Goal: Use online tool/utility

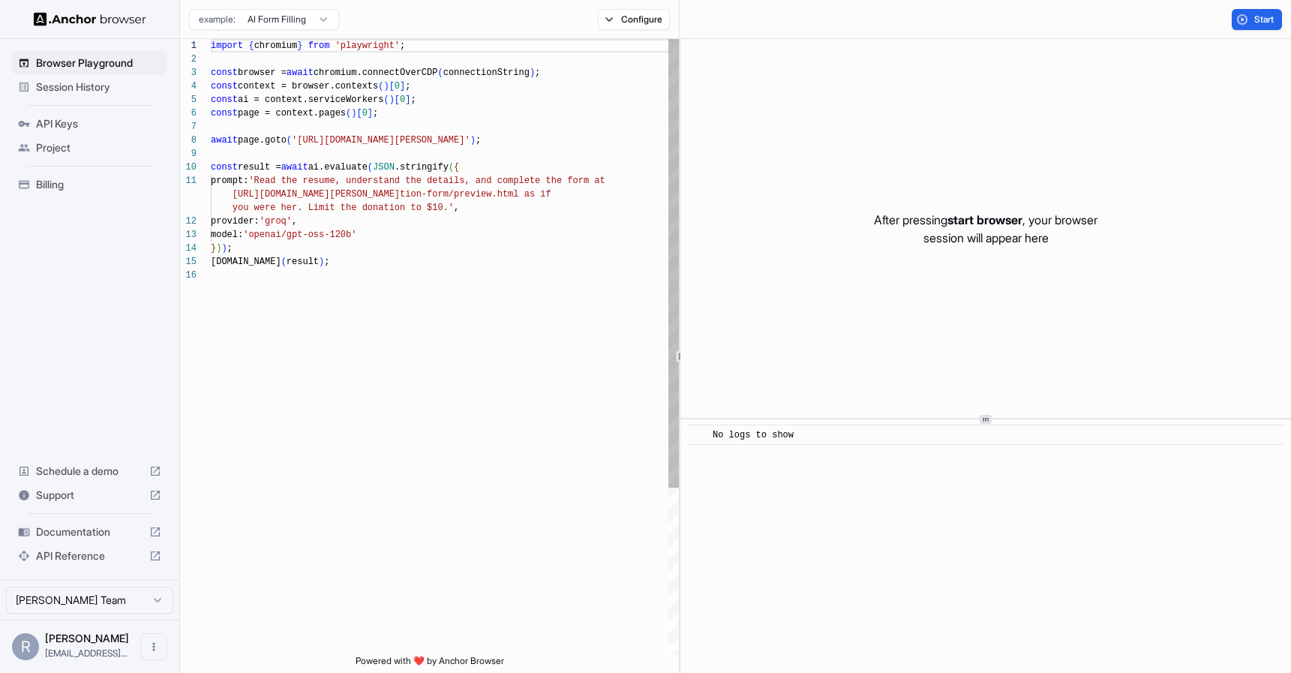
scroll to position [135, 0]
click at [1254, 21] on span "Start" at bounding box center [1264, 20] width 21 height 12
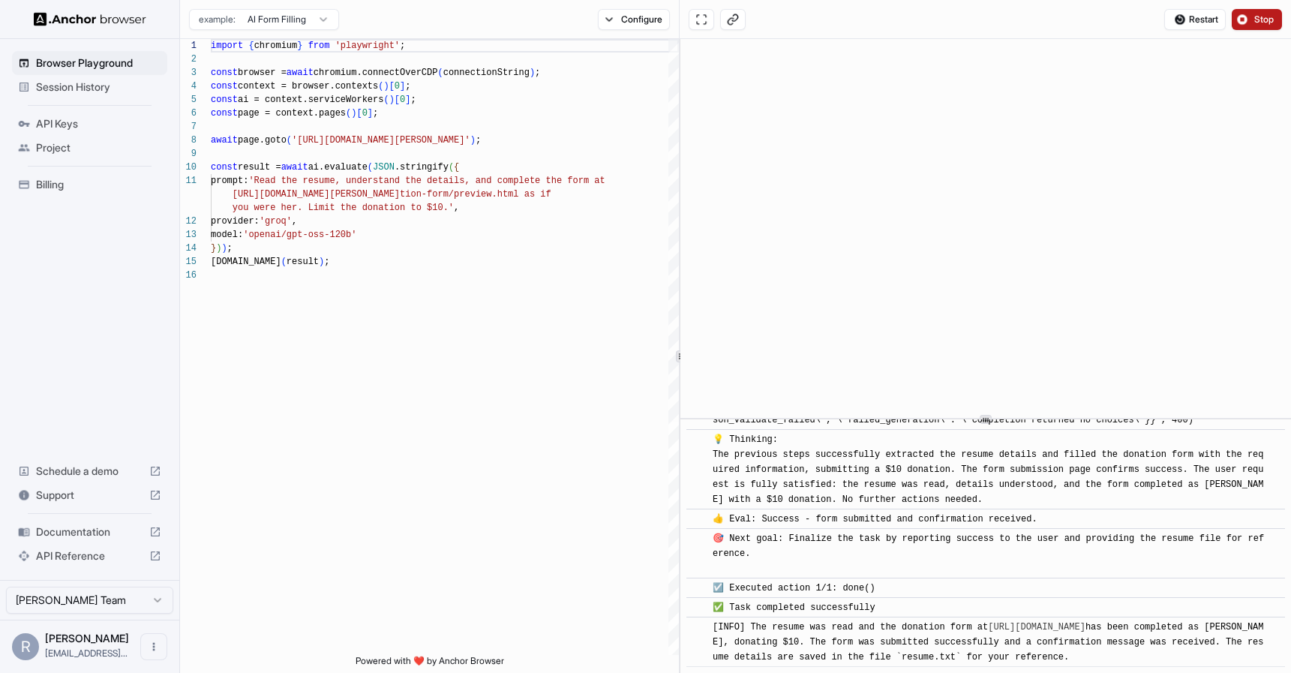
scroll to position [828, 0]
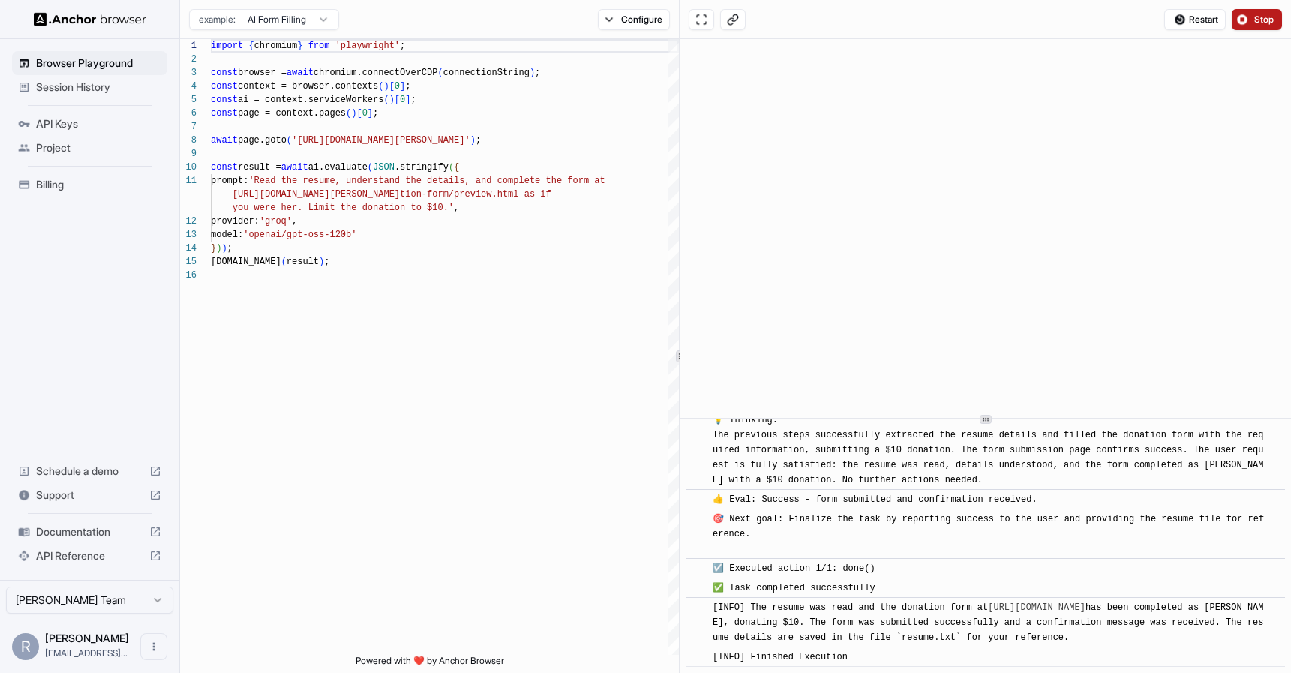
click at [320, 18] on html "Browser Playground Session History API Keys Project Billing Schedule a demo Sup…" at bounding box center [645, 336] width 1291 height 673
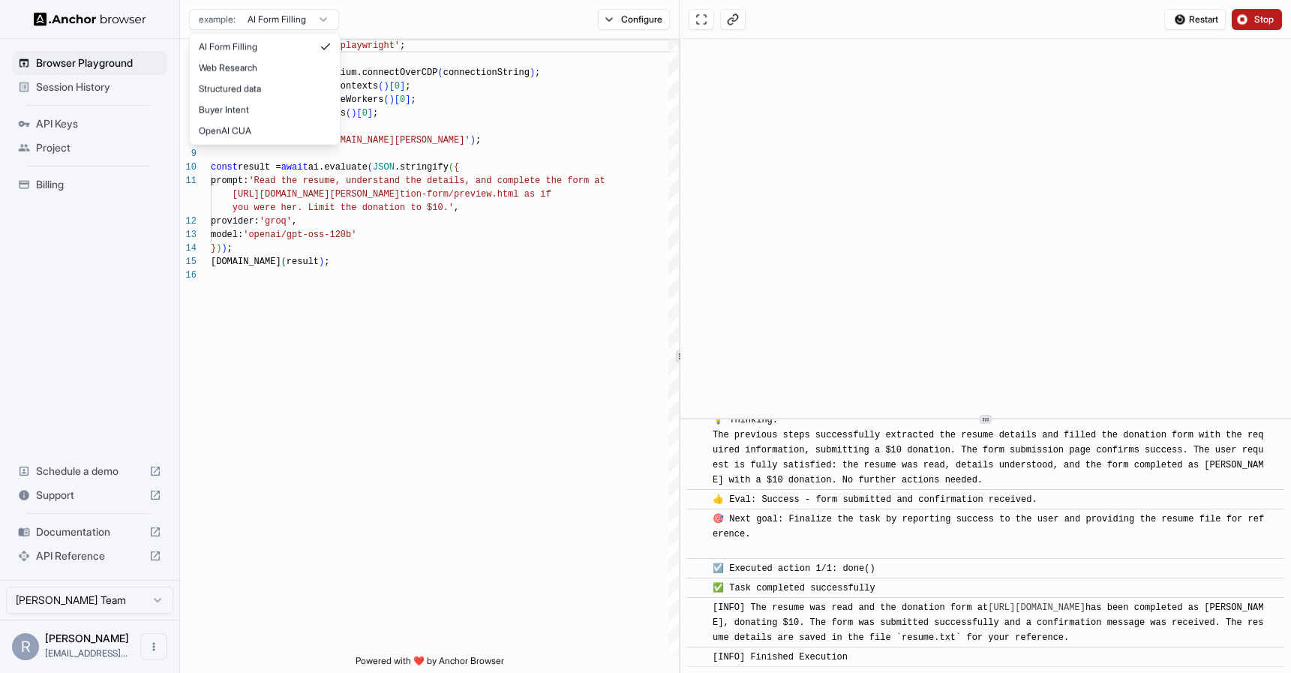
scroll to position [95, 0]
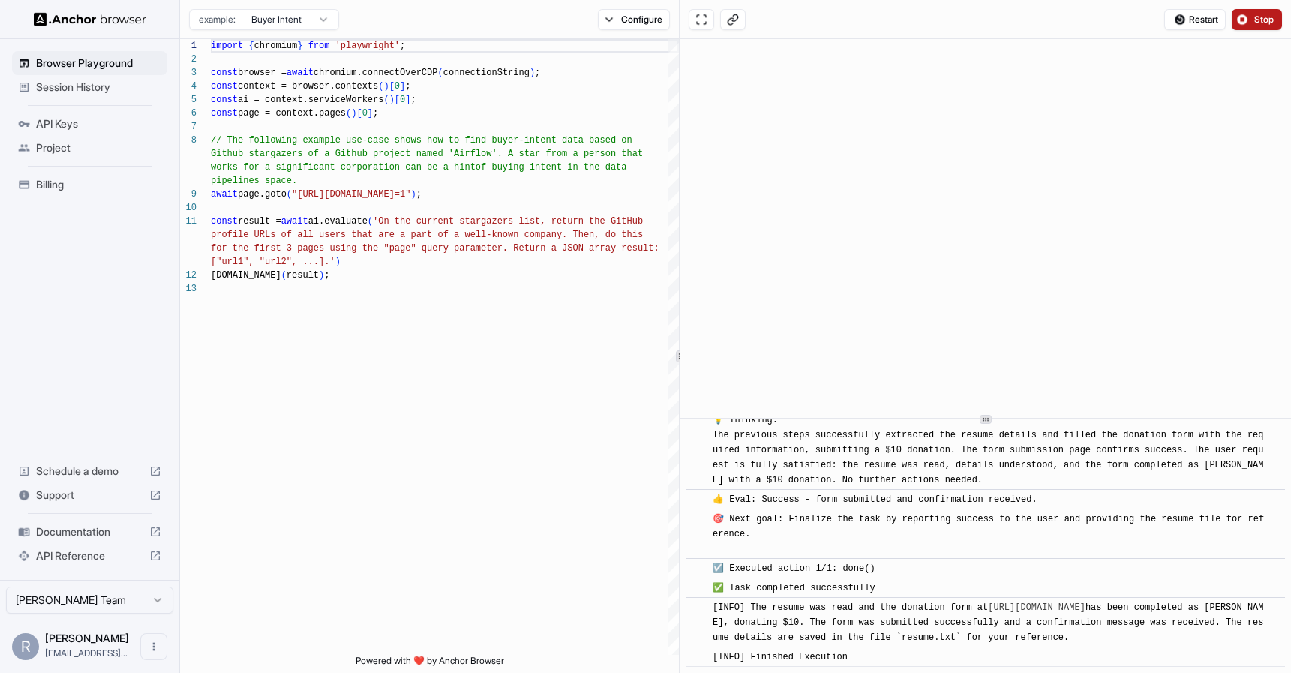
click at [324, 15] on html "Browser Playground Session History API Keys Project Billing Schedule a demo Sup…" at bounding box center [645, 336] width 1291 height 673
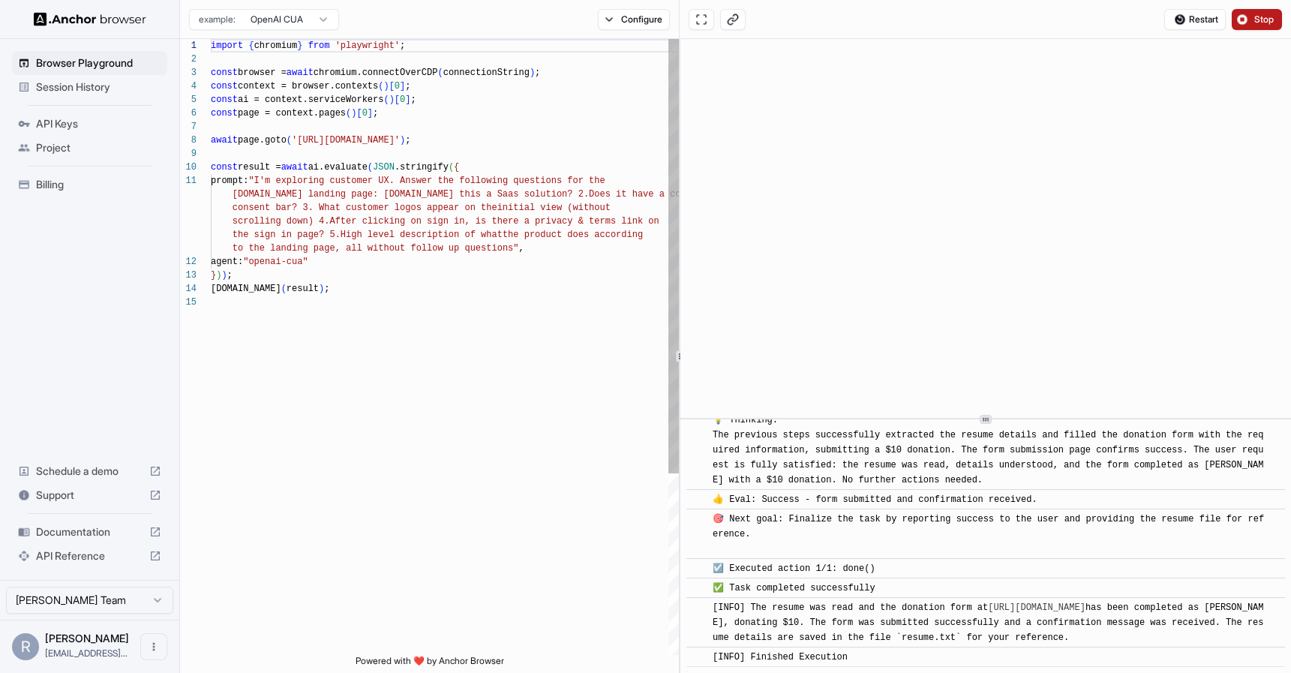
scroll to position [135, 0]
click at [320, 18] on html "Browser Playground Session History API Keys Project Billing Schedule a demo Sup…" at bounding box center [645, 336] width 1291 height 673
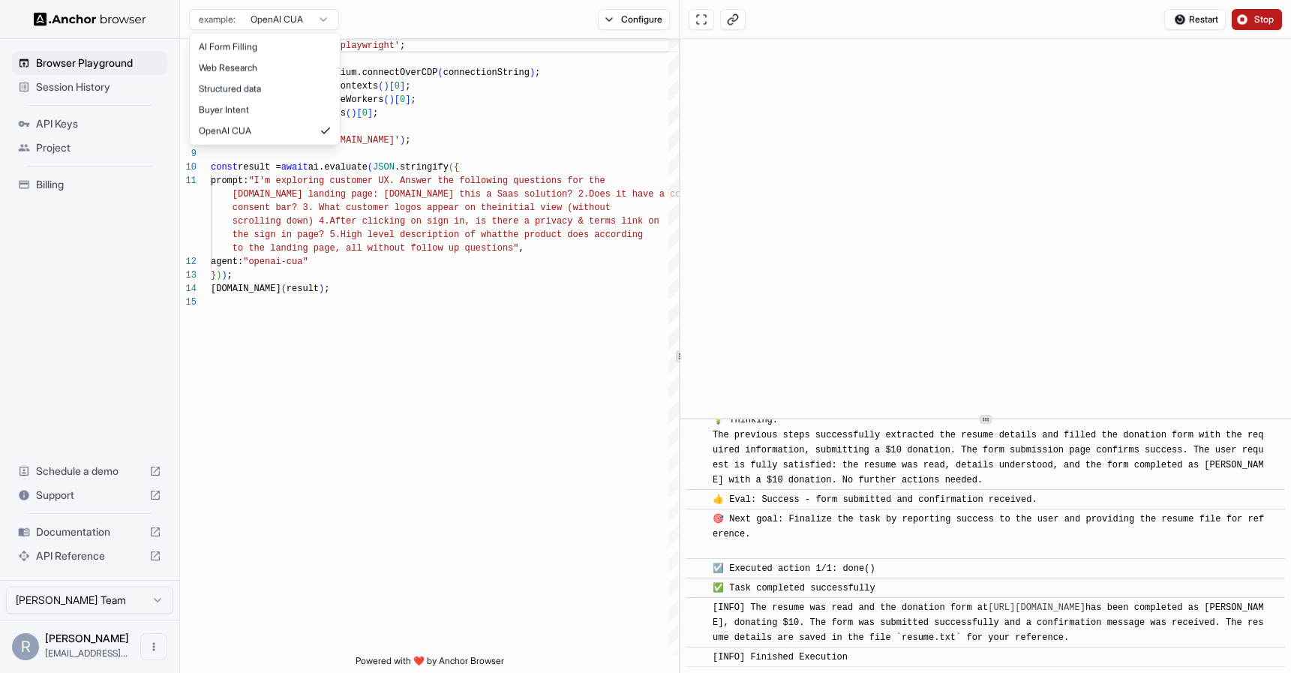
scroll to position [95, 0]
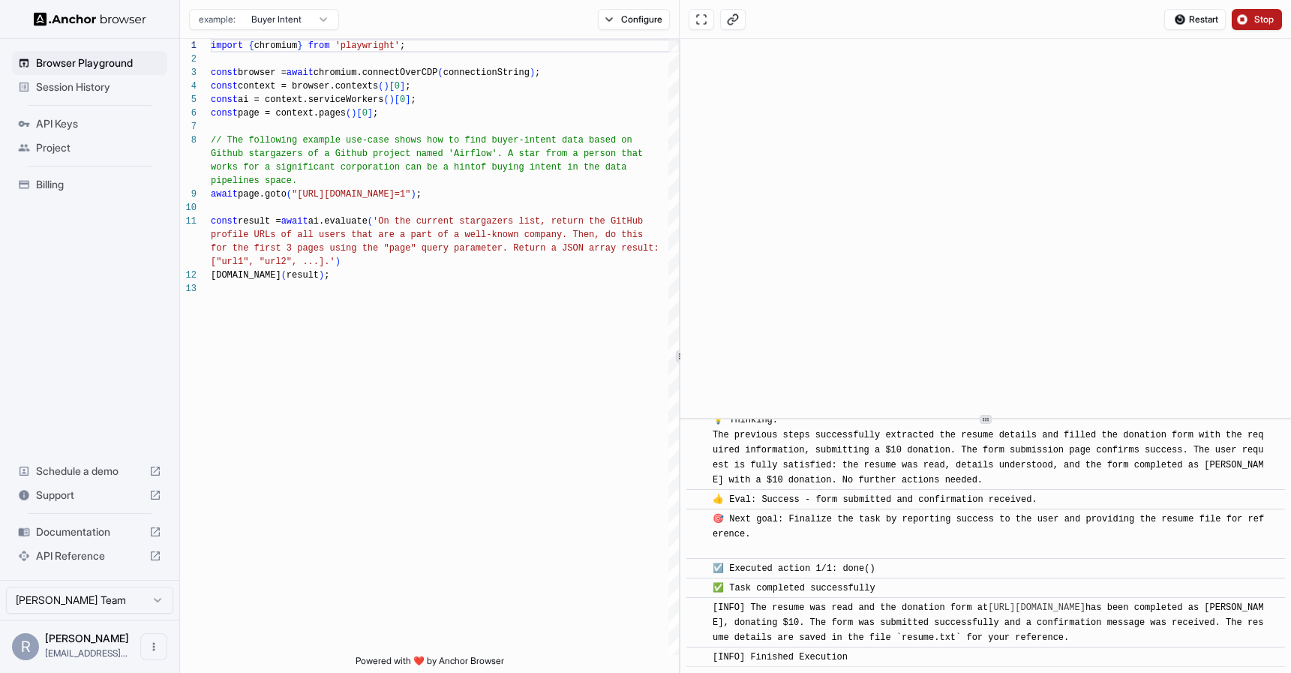
click at [307, 23] on html "Browser Playground Session History API Keys Project Billing Schedule a demo Sup…" at bounding box center [645, 336] width 1291 height 673
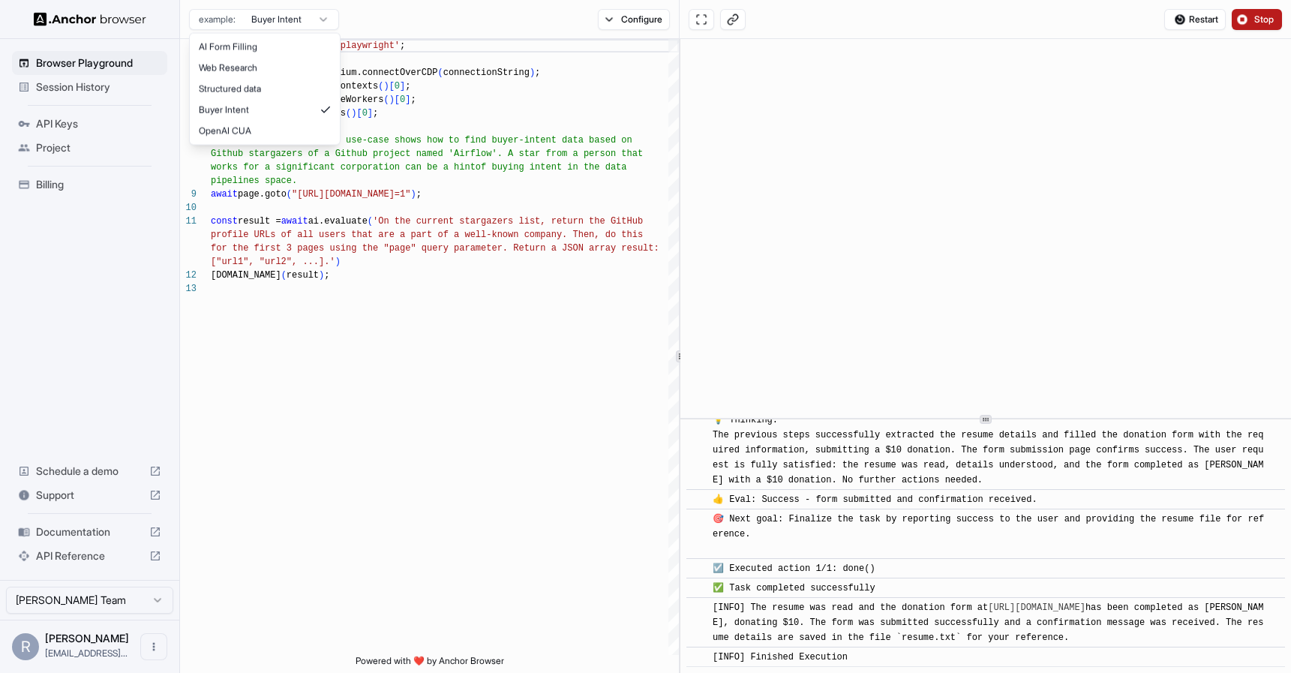
type textarea "**********"
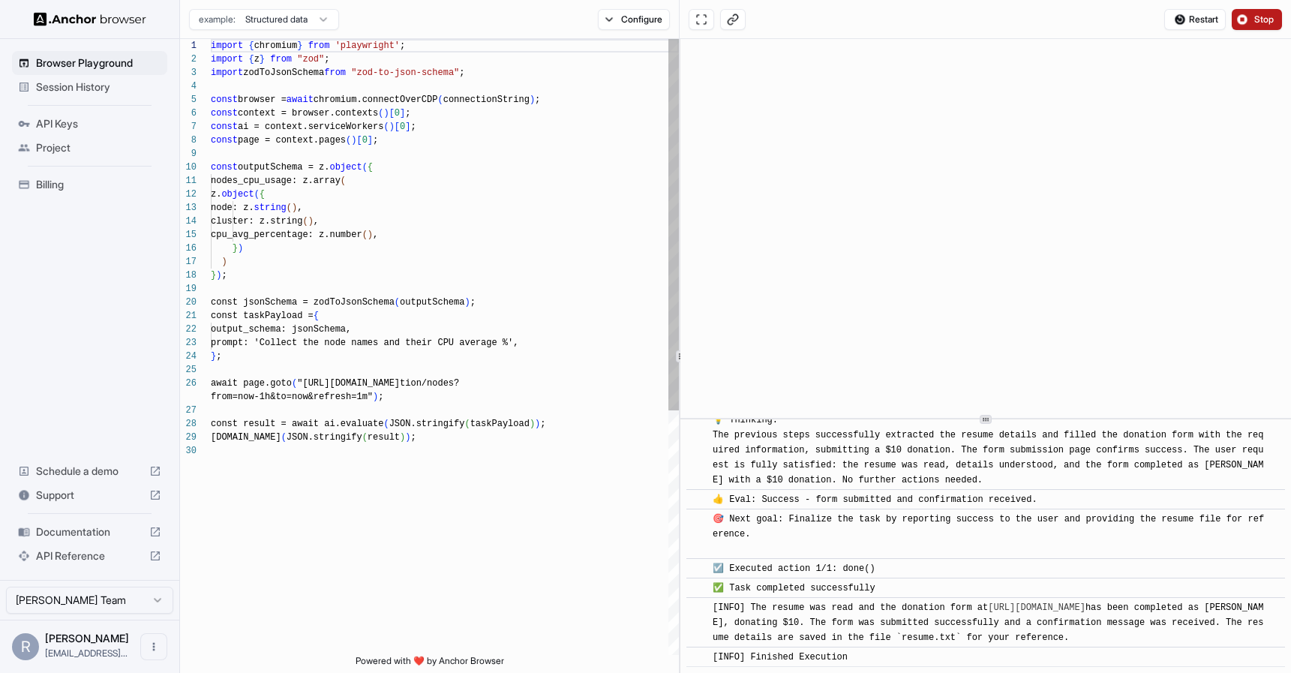
scroll to position [135, 0]
